Goal: Find specific page/section: Find specific page/section

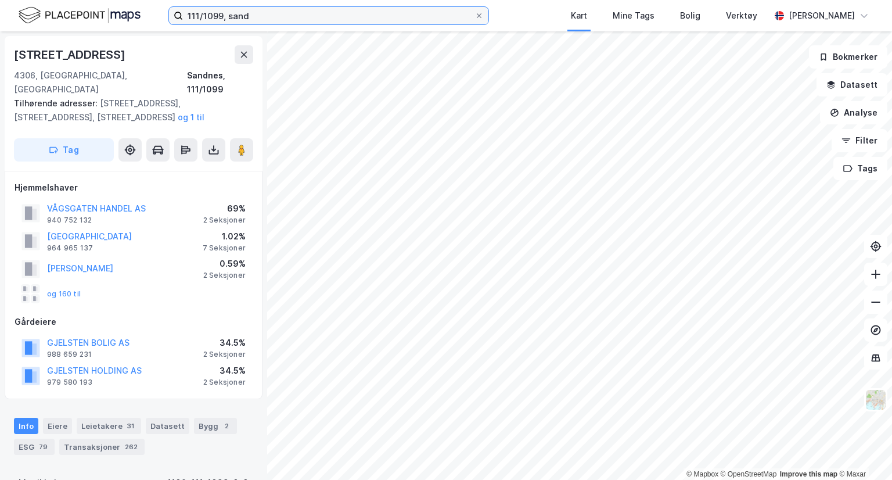
click at [278, 21] on input "111/1099, sand" at bounding box center [328, 15] width 291 height 17
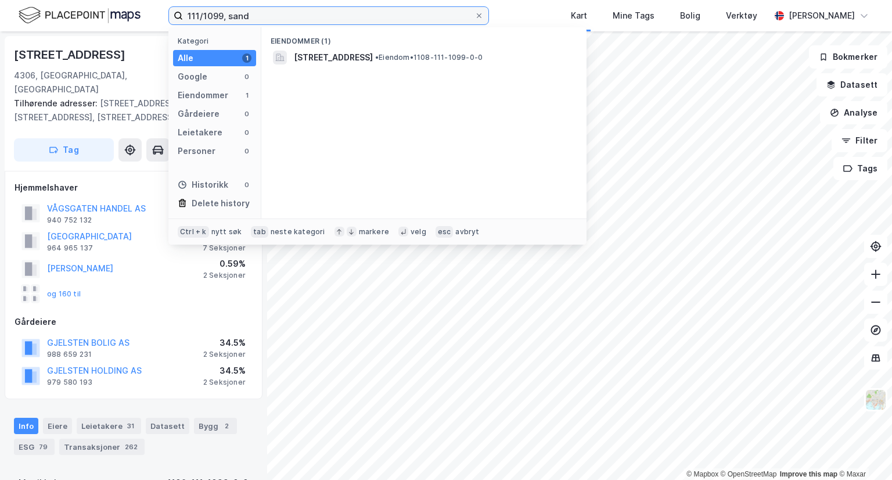
click at [278, 21] on input "111/1099, sand" at bounding box center [328, 15] width 291 height 17
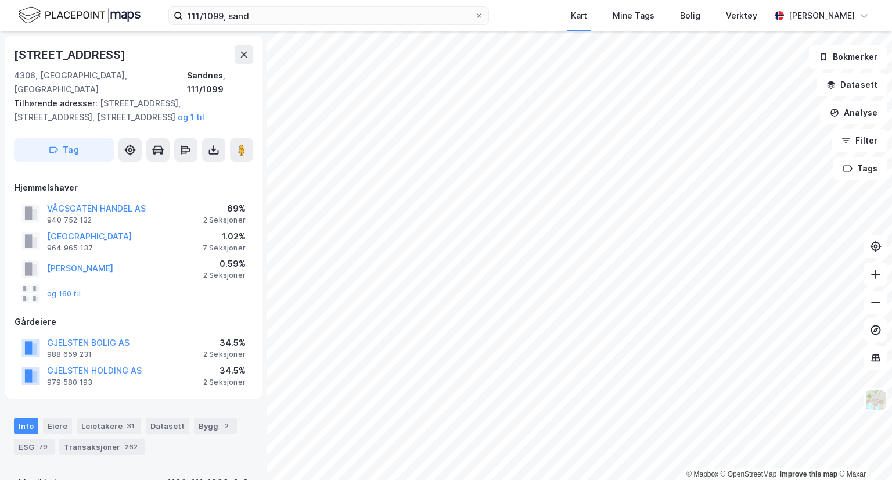
click at [520, 15] on div "111/1099, sand Kart Mine Tags Bolig Verktøy [PERSON_NAME]" at bounding box center [446, 15] width 892 height 31
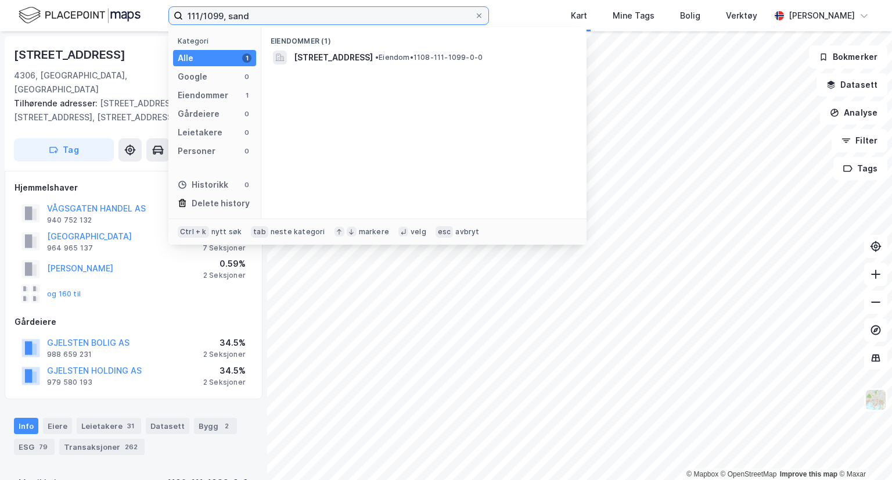
click at [430, 16] on input "111/1099, sand" at bounding box center [328, 15] width 291 height 17
click at [481, 15] on icon at bounding box center [479, 15] width 5 height 5
click at [474, 15] on input "111/1099, sand" at bounding box center [328, 15] width 291 height 17
